Goal: Task Accomplishment & Management: Complete application form

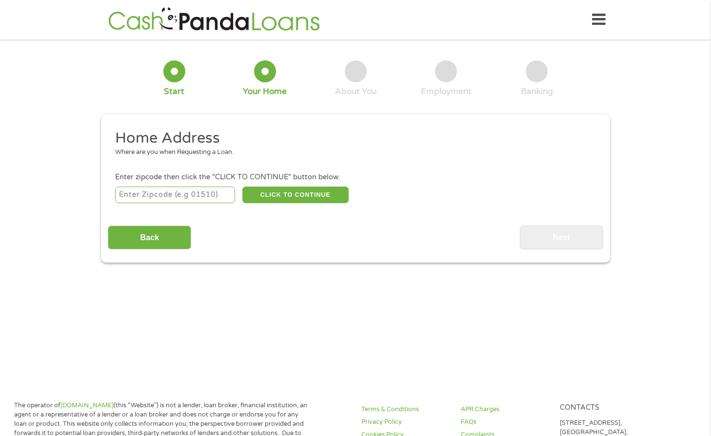
click at [206, 200] on input "number" at bounding box center [175, 195] width 120 height 17
type input "78641"
click at [294, 197] on button "CLICK TO CONTINUE" at bounding box center [295, 195] width 106 height 17
type input "78641"
type input "Leander"
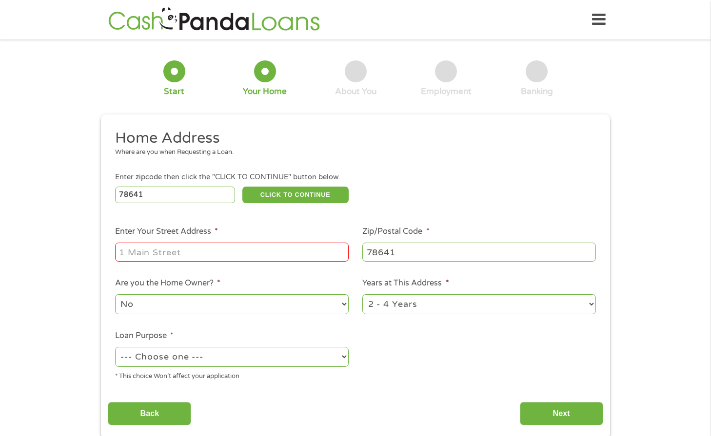
click at [274, 260] on input "Enter Your Street Address *" at bounding box center [231, 252] width 233 height 19
type input "[STREET_ADDRESS][PERSON_NAME]"
click at [314, 364] on select "--- Choose one --- Pay Bills Debt Consolidation Home Improvement Major Purchase…" at bounding box center [231, 357] width 233 height 20
select select "paybills"
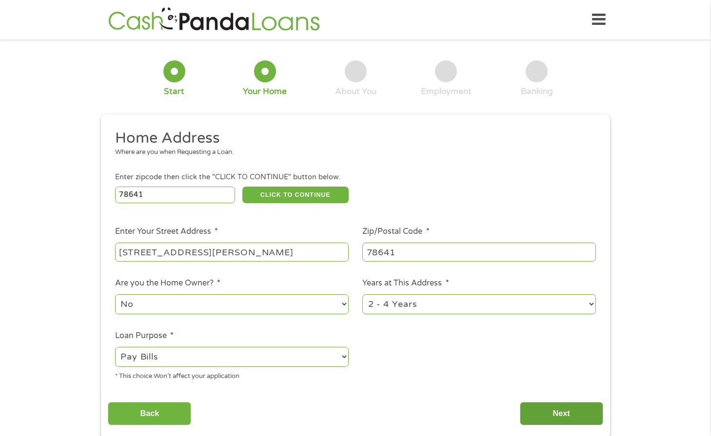
click at [545, 417] on input "Next" at bounding box center [561, 414] width 83 height 24
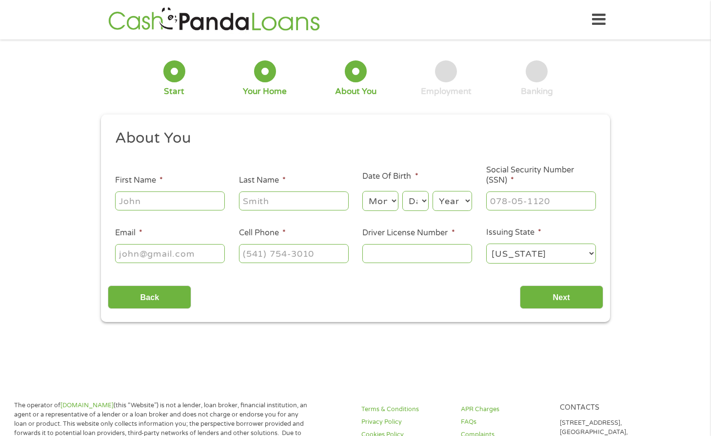
click at [182, 199] on input "First Name *" at bounding box center [170, 201] width 110 height 19
type input "[PERSON_NAME]"
type input "[EMAIL_ADDRESS][DOMAIN_NAME]"
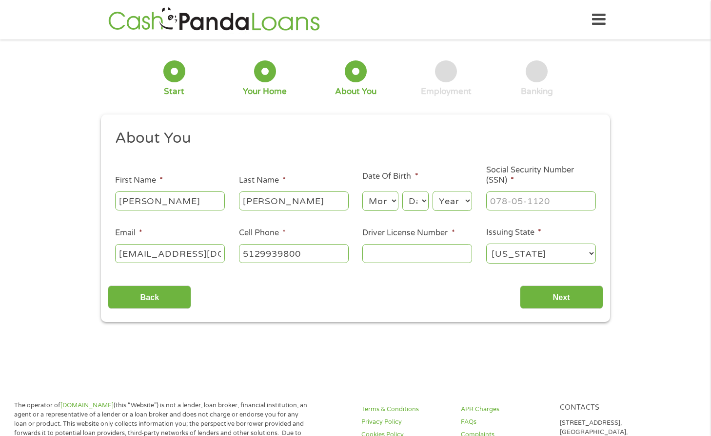
type input "[PHONE_NUMBER]"
click at [381, 255] on input "Driver License Number *" at bounding box center [417, 253] width 110 height 19
type input "16731950"
click at [511, 198] on input "___-__-____" at bounding box center [541, 201] width 110 height 19
type input "466-93-2923"
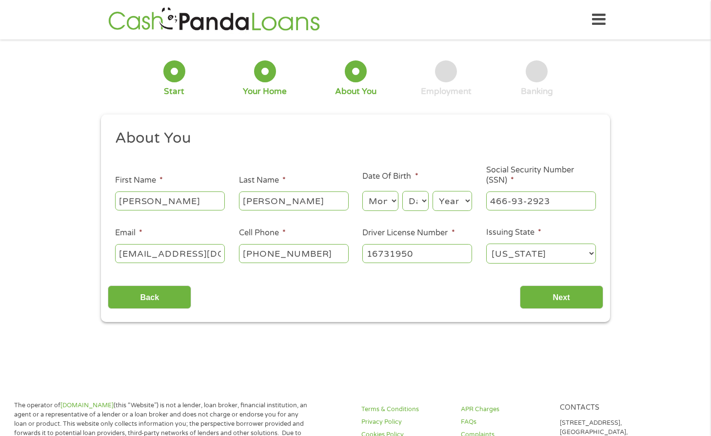
click at [391, 198] on select "Month 1 2 3 4 5 6 7 8 9 10 11 12" at bounding box center [380, 201] width 36 height 20
select select "12"
click at [415, 204] on select "Day 1 2 3 4 5 6 7 8 9 10 11 12 13 14 15 16 17 18 19 20 21 22 23 24 25 26 27 28 …" at bounding box center [415, 201] width 26 height 20
select select "12"
click at [460, 203] on select "Year [DATE] 2006 2005 2004 2003 2002 2001 2000 1999 1998 1997 1996 1995 1994 19…" at bounding box center [451, 201] width 39 height 20
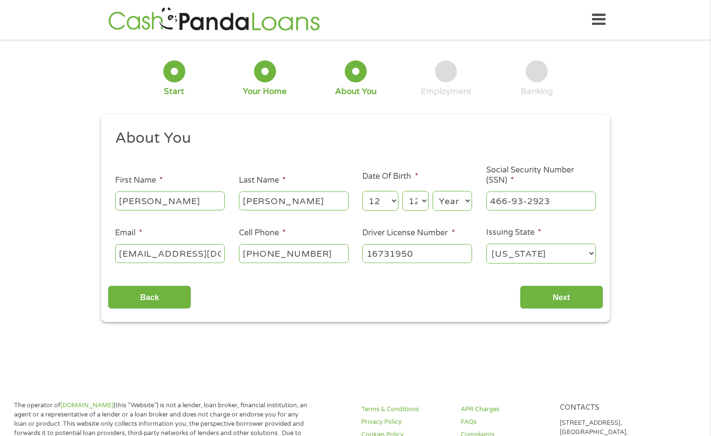
select select "1973"
click at [560, 294] on input "Next" at bounding box center [561, 298] width 83 height 24
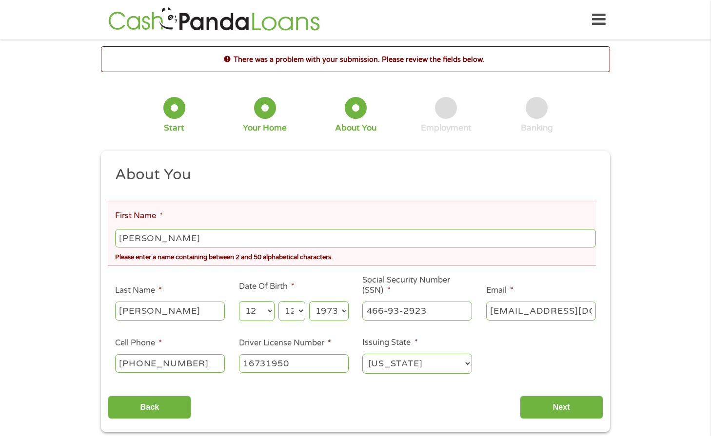
click at [201, 244] on input "[PERSON_NAME]" at bounding box center [355, 238] width 481 height 19
type input "Alina"
click at [543, 411] on input "Next" at bounding box center [561, 408] width 83 height 24
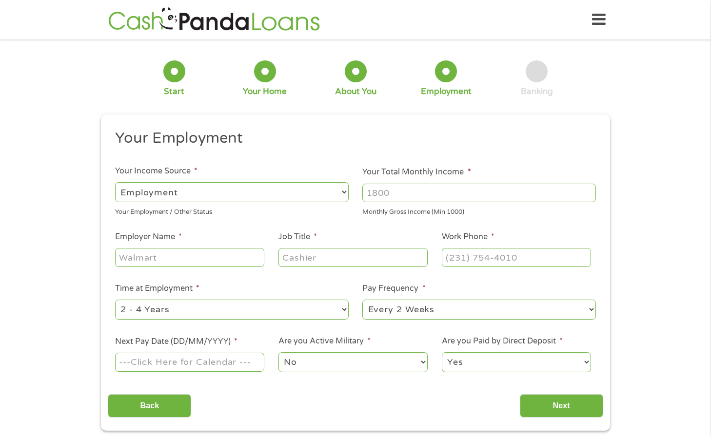
click at [334, 197] on select "--- Choose one --- Employment [DEMOGRAPHIC_DATA] Benefits" at bounding box center [231, 192] width 233 height 20
click at [379, 196] on input "Your Total Monthly Income *" at bounding box center [478, 193] width 233 height 19
type input "4300.00"
click at [233, 257] on input "Employer Name *" at bounding box center [189, 257] width 149 height 19
type input "PFISD"
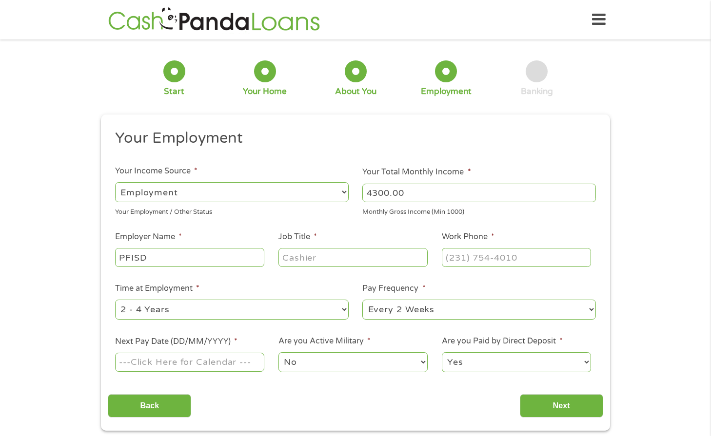
click at [307, 258] on input "Job Title *" at bounding box center [352, 257] width 149 height 19
type input "Teacher Facilitator"
click at [457, 256] on input "(___) ___-____" at bounding box center [516, 257] width 149 height 19
type input "[PHONE_NUMBER]"
click at [336, 310] on select "--- Choose one --- 1 Year or less 1 - 2 Years 2 - 4 Years Over 4 Years" at bounding box center [231, 310] width 233 height 20
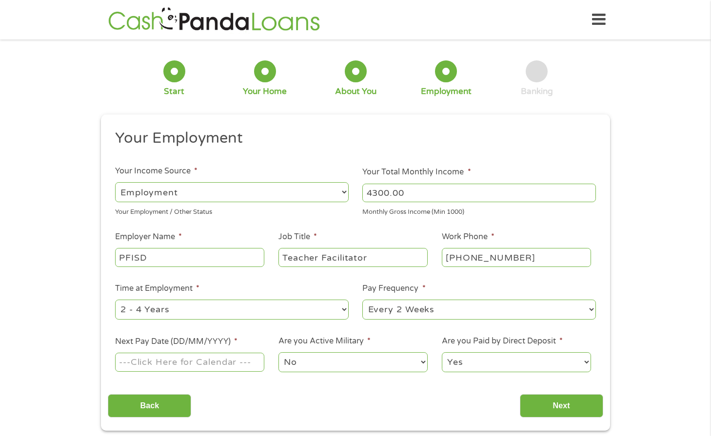
select select "60months"
click at [439, 310] on select "--- Choose one --- Every 2 Weeks Every Week Monthly Semi-Monthly" at bounding box center [478, 310] width 233 height 20
select select "monthly"
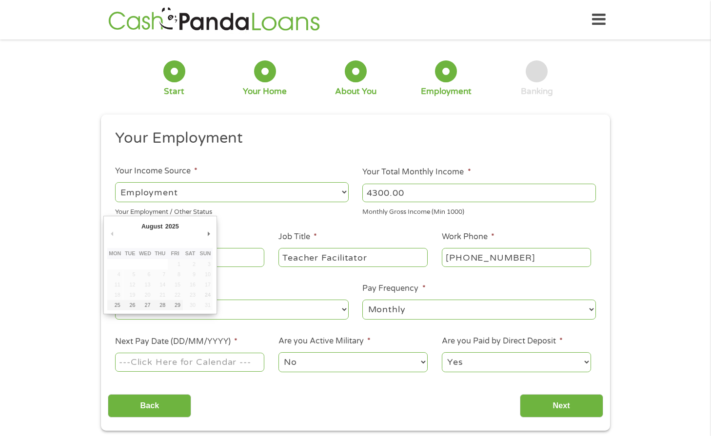
click at [197, 366] on input "Next Pay Date (DD/MM/YYYY) *" at bounding box center [189, 362] width 149 height 19
type input "[DATE]"
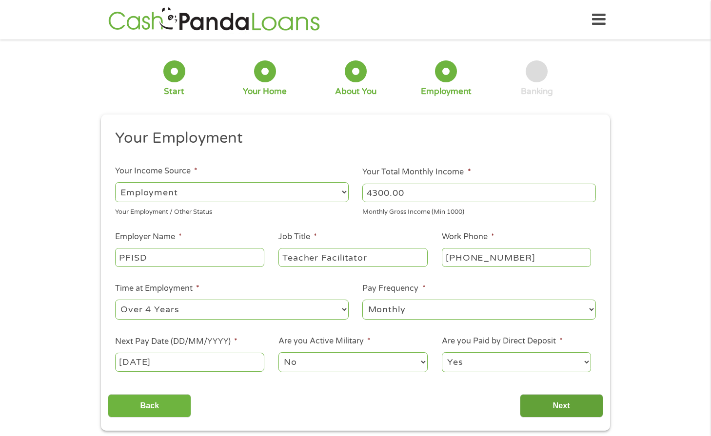
click at [553, 412] on input "Next" at bounding box center [561, 406] width 83 height 24
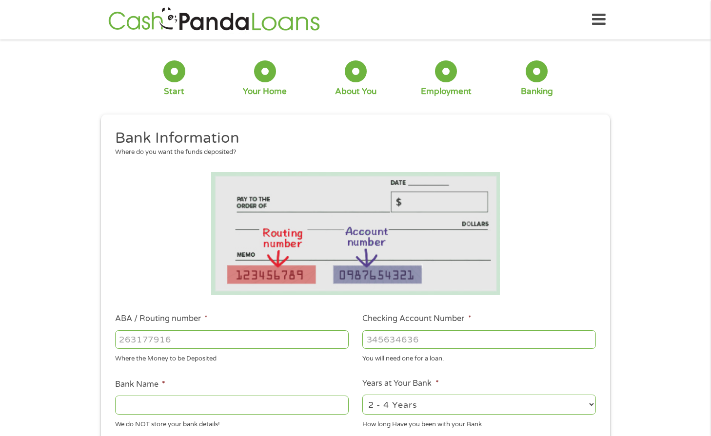
click at [268, 334] on input "ABA / Routing number *" at bounding box center [231, 340] width 233 height 19
click at [345, 343] on input "ABA / Routing number *" at bounding box center [231, 340] width 233 height 19
type input "-1"
click at [341, 342] on input "-1" at bounding box center [231, 340] width 233 height 19
click at [216, 341] on input "ABA / Routing number *" at bounding box center [231, 340] width 233 height 19
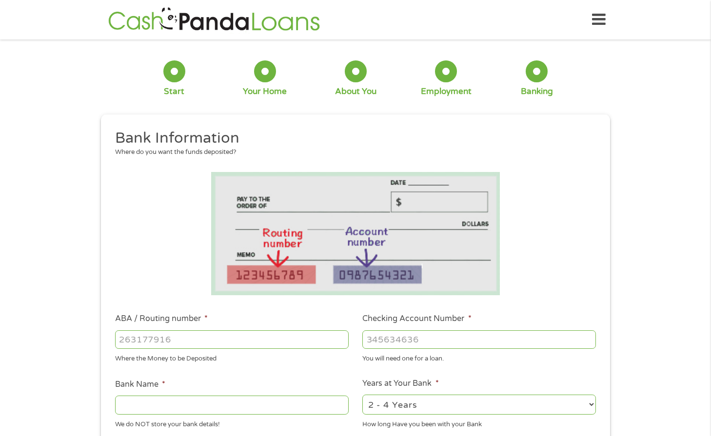
click at [173, 334] on input "ABA / Routing number *" at bounding box center [231, 340] width 233 height 19
type input "031100649"
type input "DISCOVER BANK"
type input "031100649"
click at [435, 346] on input "Checking Account Number *" at bounding box center [478, 340] width 233 height 19
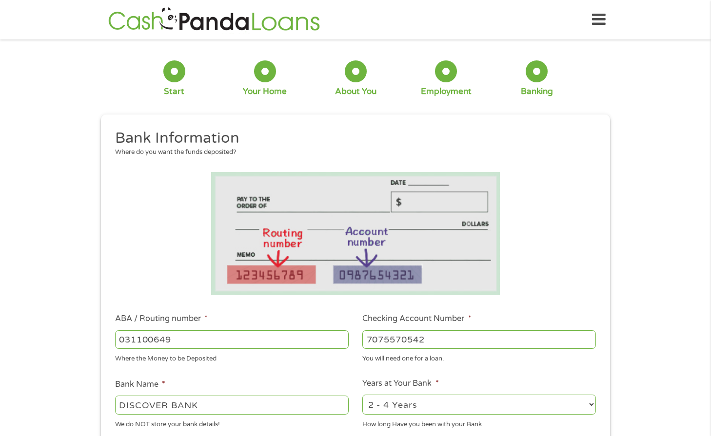
type input "7075570542"
click at [309, 382] on li "Bank Name * DISCOVER BANK We do NOT store your bank details!" at bounding box center [232, 404] width 248 height 51
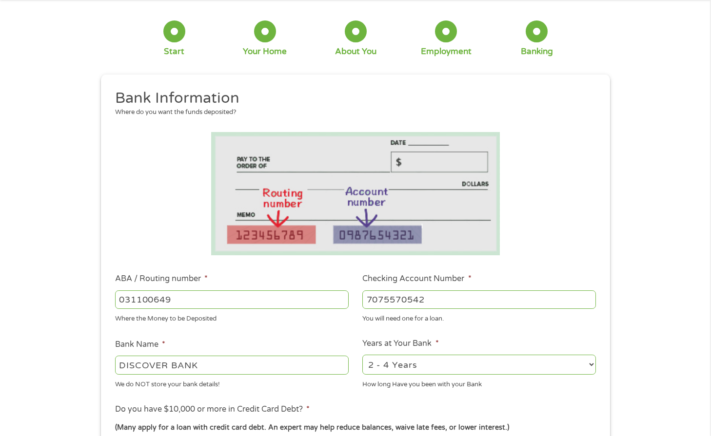
scroll to position [58, 0]
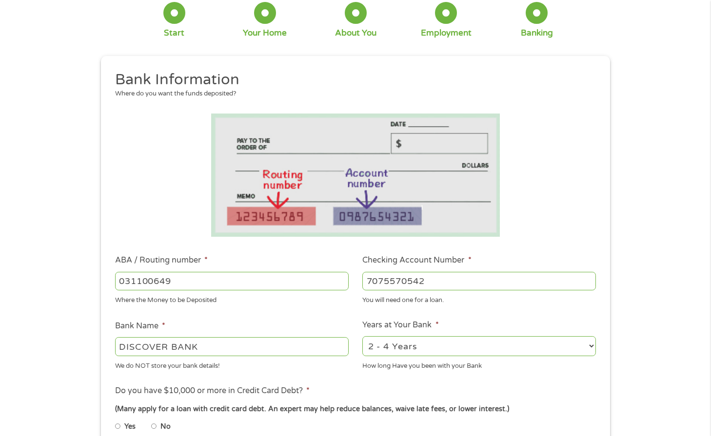
click at [432, 347] on select "2 - 4 Years 6 - 12 Months 1 - 2 Years Over 4 Years" at bounding box center [478, 346] width 233 height 20
select select "12months"
click at [271, 386] on label "Do you have $10,000 or more in Credit Card Debt? *" at bounding box center [212, 391] width 195 height 10
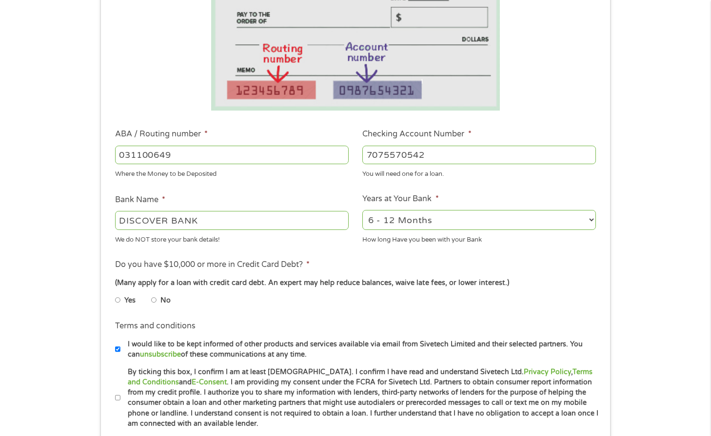
scroll to position [214, 0]
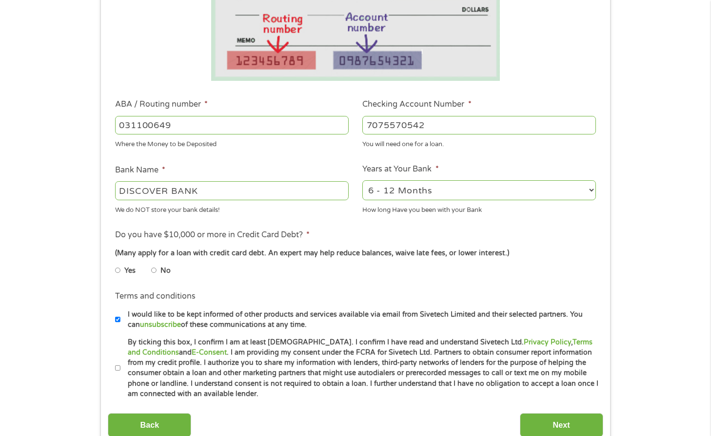
click at [119, 269] on input "Yes" at bounding box center [118, 271] width 6 height 16
radio input "true"
click at [118, 368] on input "By ticking this box, I confirm I am at least [DEMOGRAPHIC_DATA]. I confirm I ha…" at bounding box center [118, 369] width 6 height 16
checkbox input "true"
click at [536, 415] on input "Next" at bounding box center [561, 425] width 83 height 24
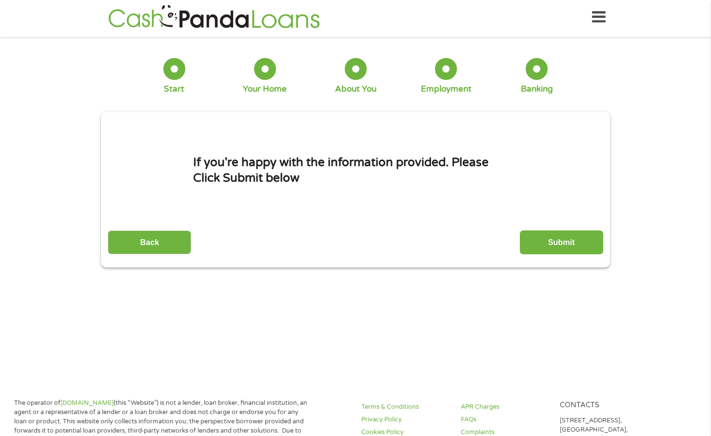
scroll to position [0, 0]
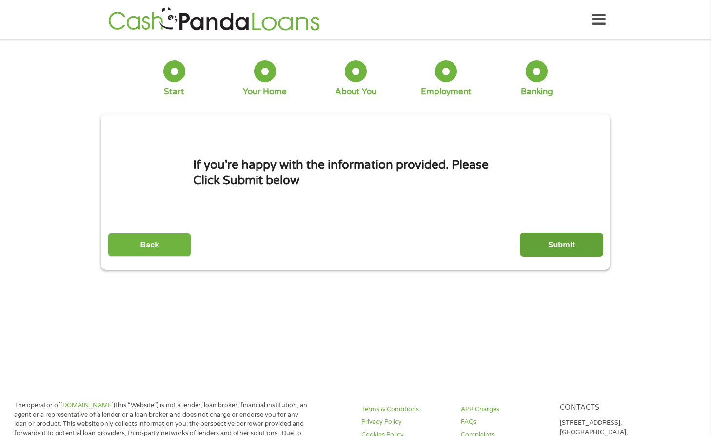
click at [532, 242] on input "Submit" at bounding box center [561, 245] width 83 height 24
